Goal: Use online tool/utility

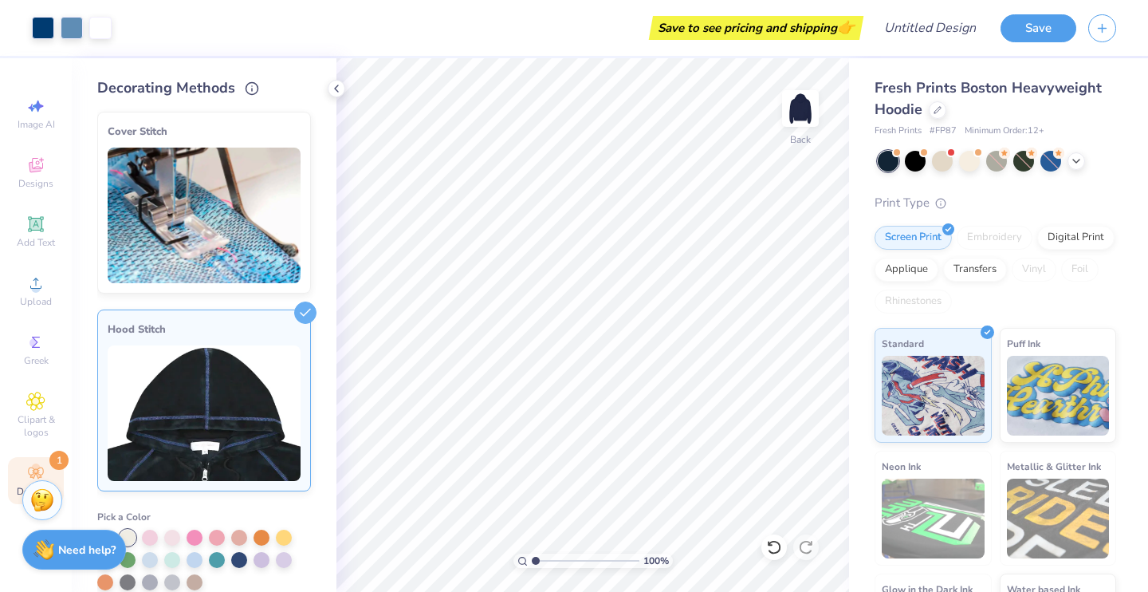
scroll to position [2, 0]
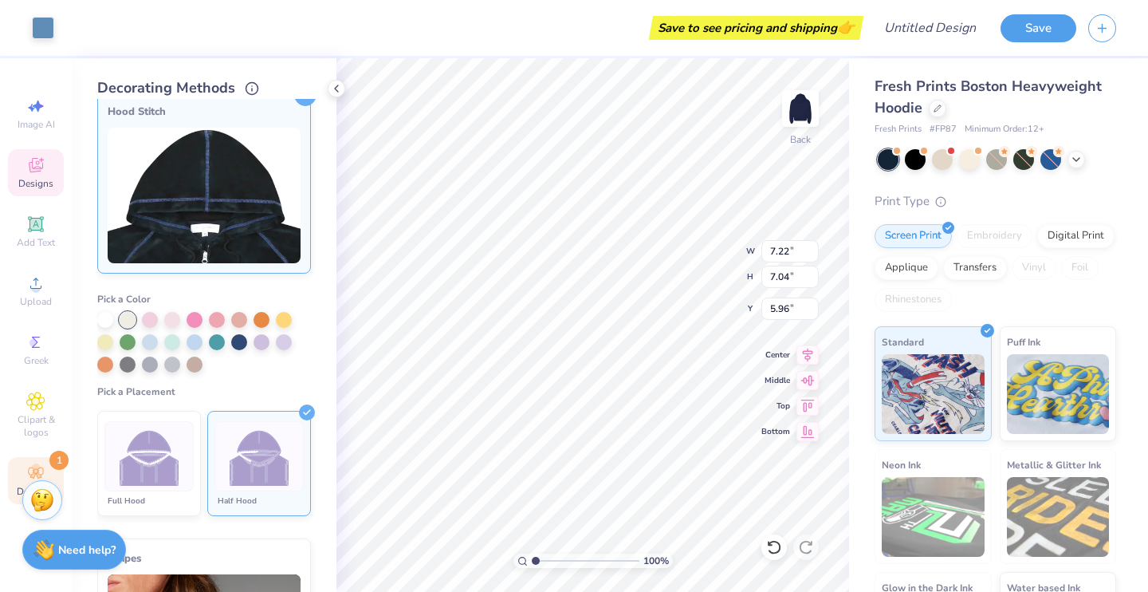
click at [30, 162] on icon at bounding box center [36, 165] width 14 height 14
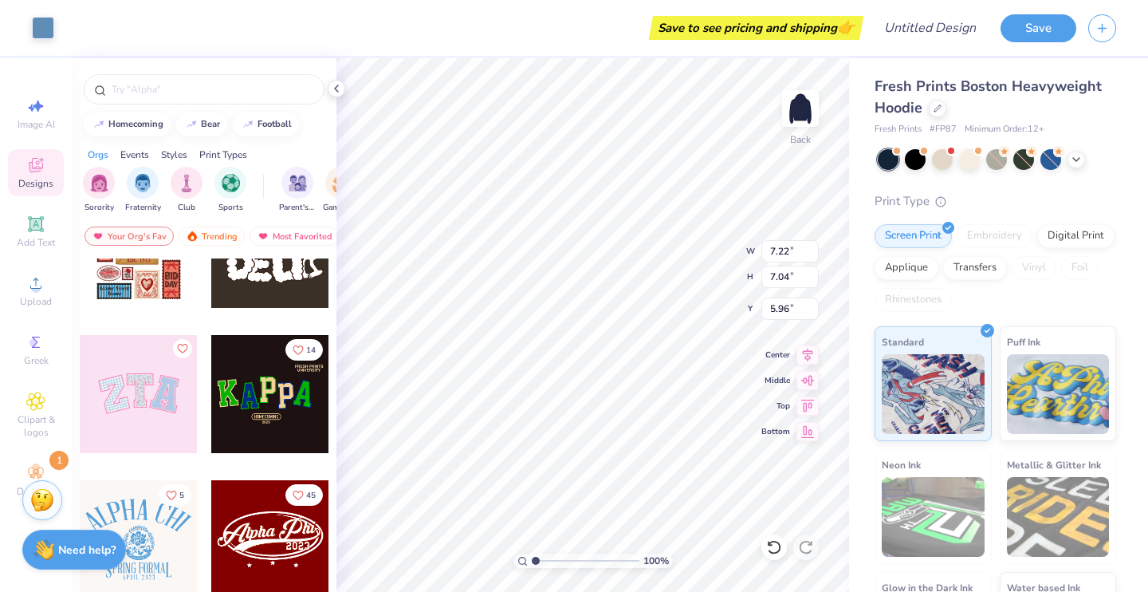
scroll to position [218, 0]
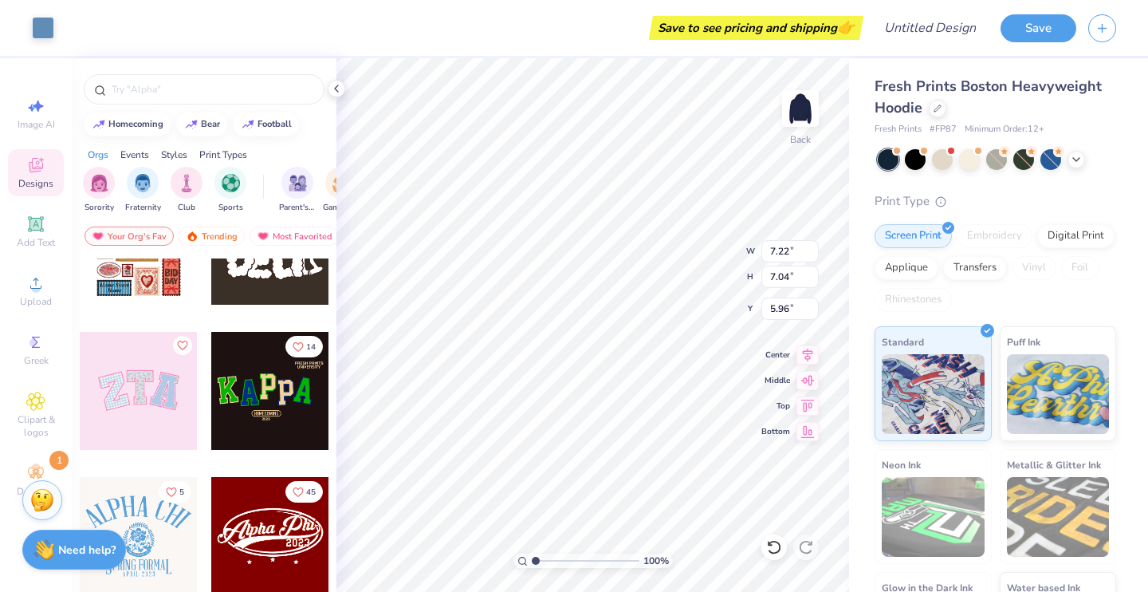
click at [272, 536] on div at bounding box center [270, 536] width 118 height 118
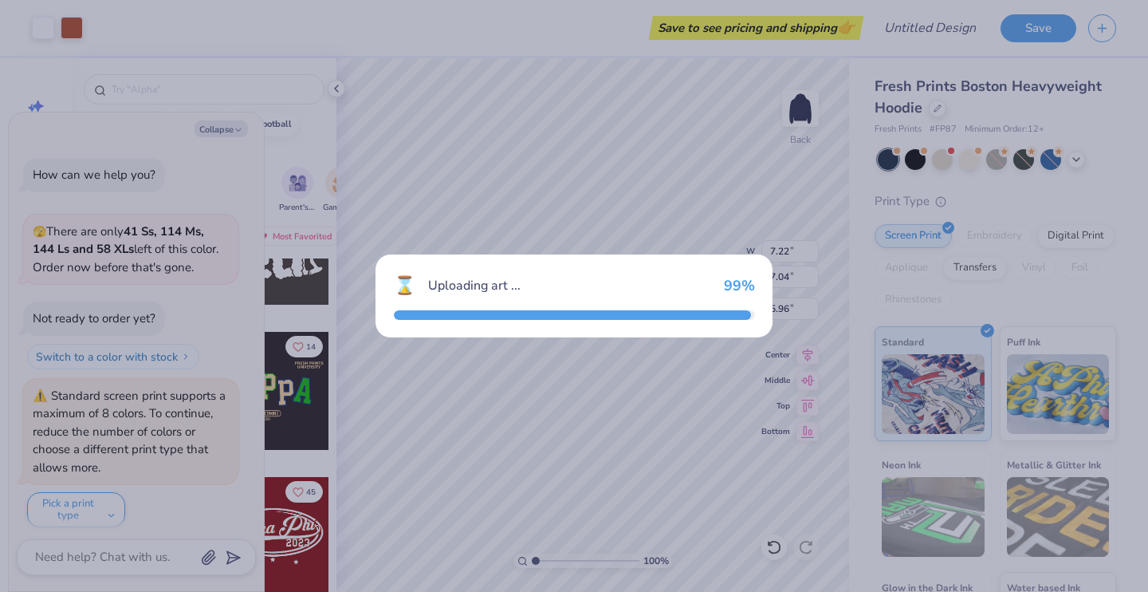
type textarea "x"
type input "14.98"
type input "7.92"
type input "3.00"
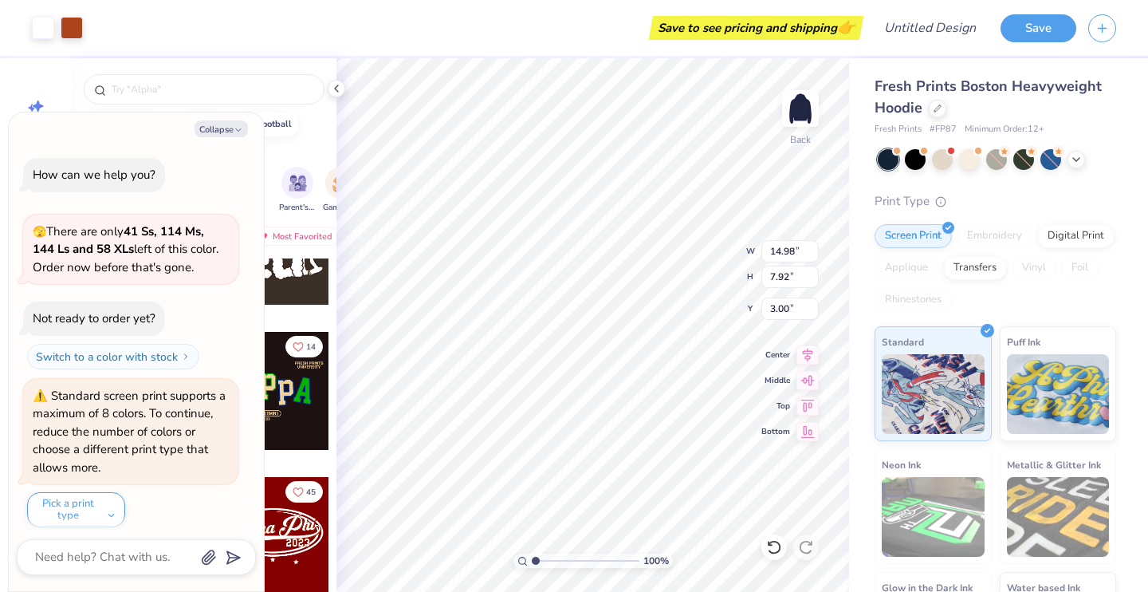
scroll to position [203, 0]
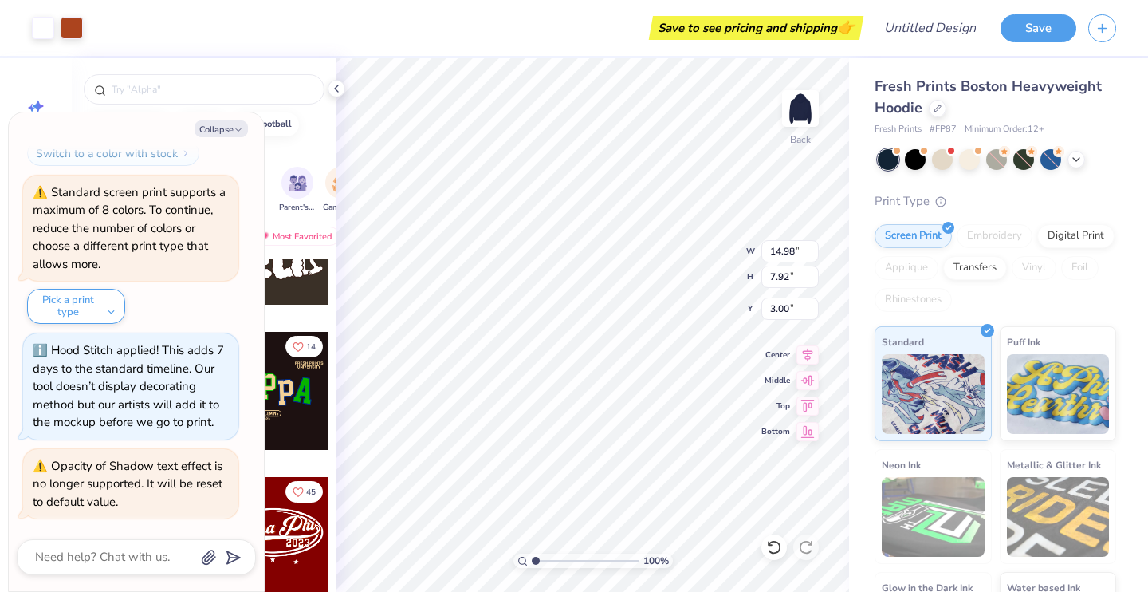
type textarea "x"
type input "7.22"
type input "7.04"
type input "5.96"
type textarea "x"
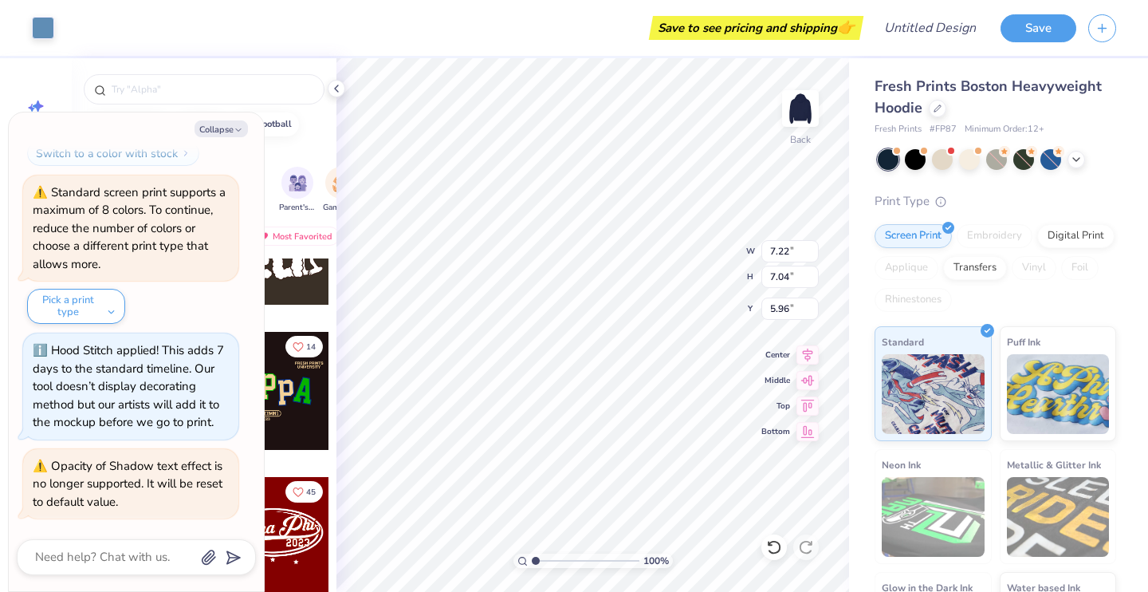
type input "14.98"
type input "7.92"
type input "3.00"
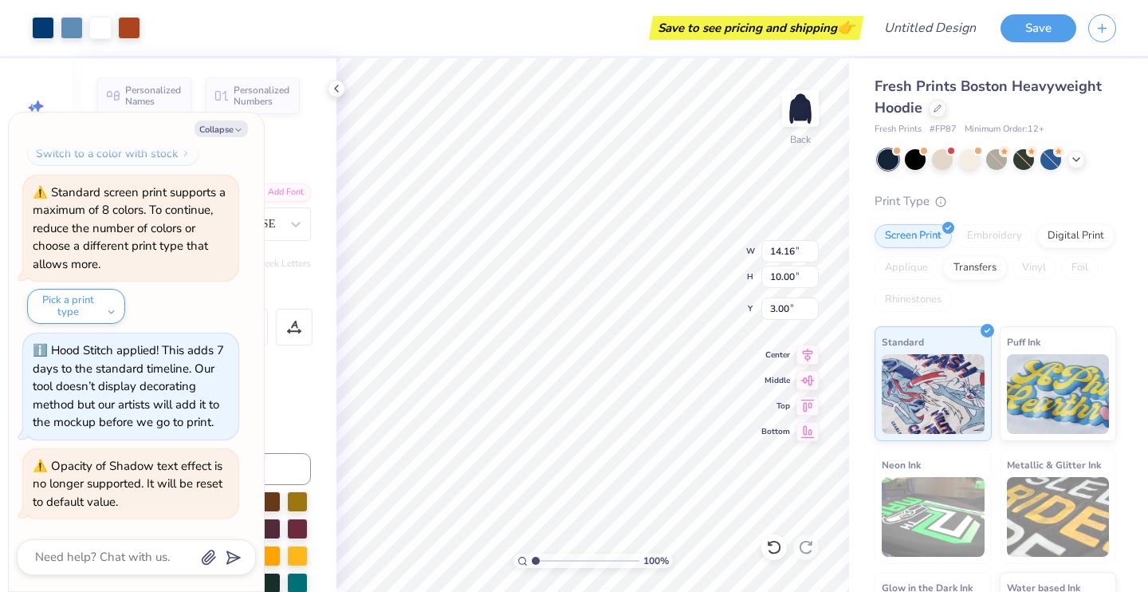
type textarea "x"
type input "7.22"
type input "7.04"
type input "5.96"
type textarea "x"
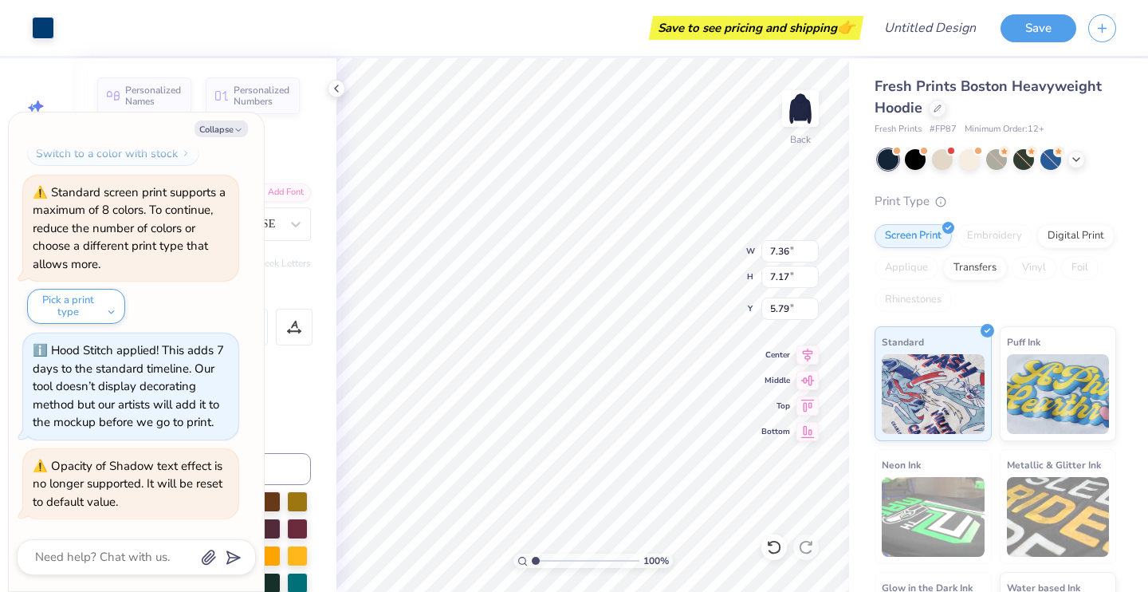
type input "5.83"
type textarea "x"
type input "14.16"
type input "6.85"
type input "3.00"
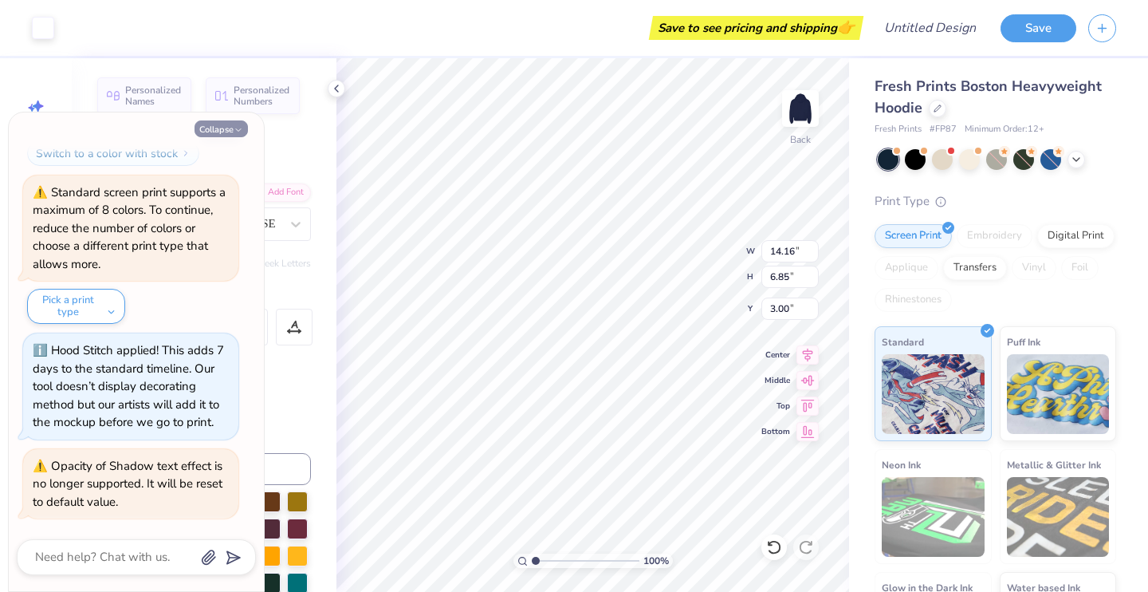
click at [238, 131] on polyline "button" at bounding box center [238, 130] width 5 height 2
type textarea "x"
